Goal: Transaction & Acquisition: Purchase product/service

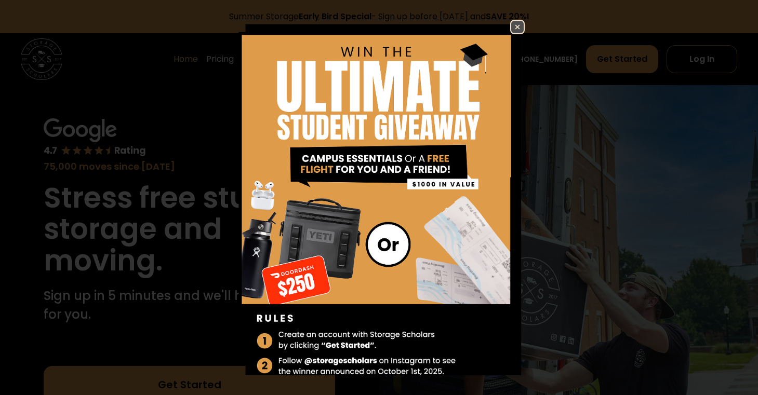
click at [520, 30] on img at bounding box center [517, 27] width 12 height 12
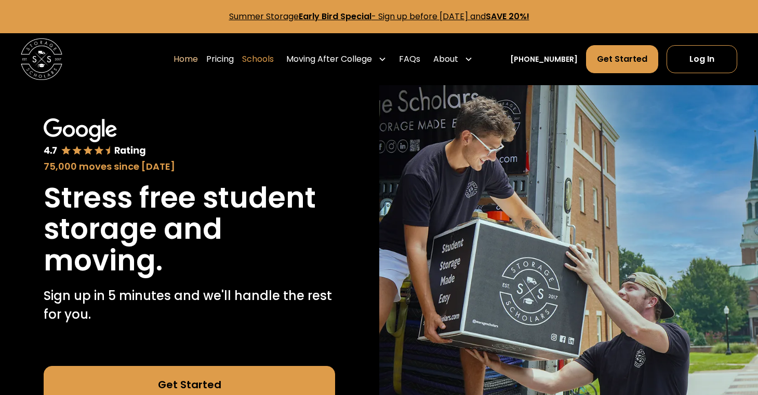
click at [274, 61] on link "Schools" at bounding box center [258, 59] width 32 height 29
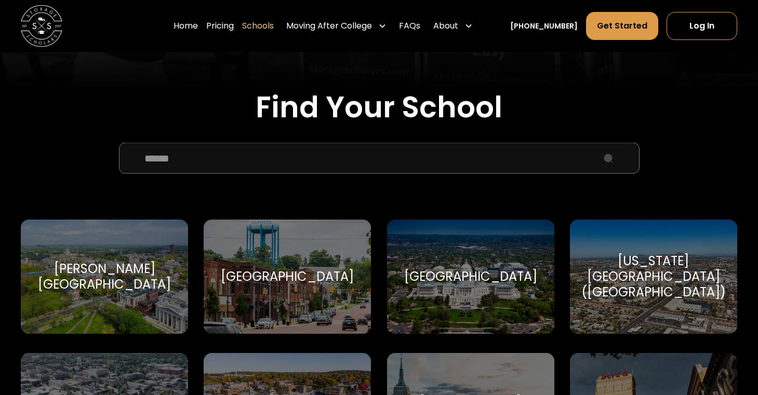
scroll to position [355, 0]
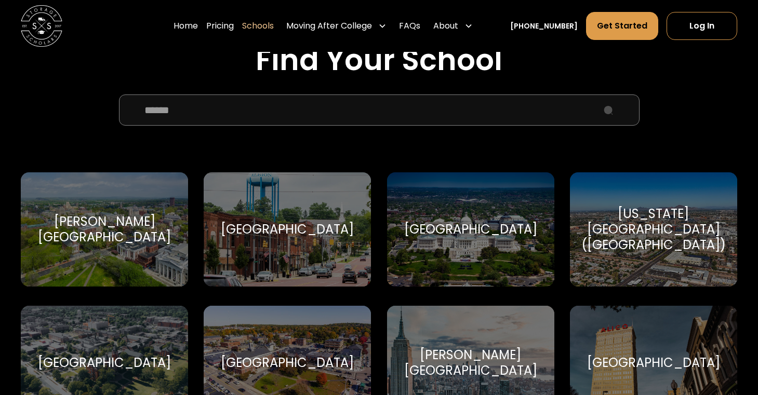
click at [300, 106] on input "School Select Form" at bounding box center [379, 110] width 520 height 31
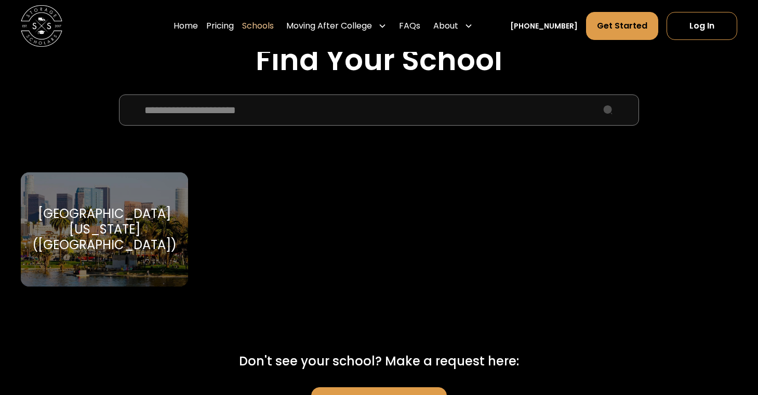
type input "**********"
click at [148, 221] on div "[GEOGRAPHIC_DATA][US_STATE] ([GEOGRAPHIC_DATA])" at bounding box center [104, 229] width 144 height 47
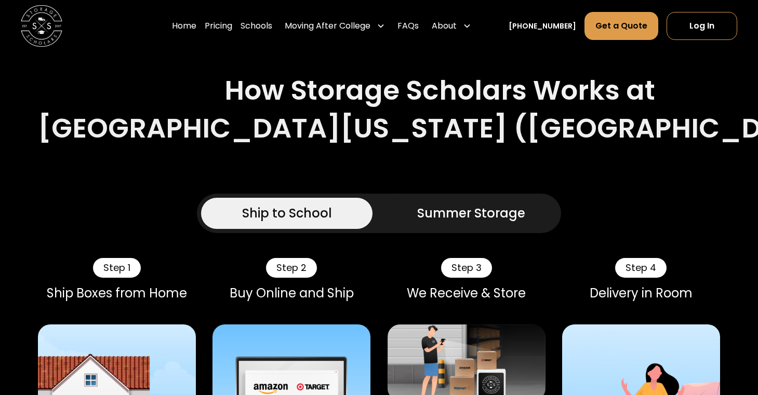
scroll to position [543, 0]
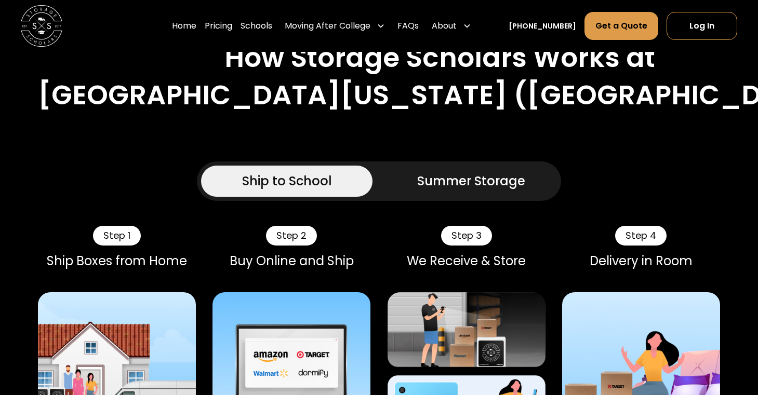
click at [445, 178] on div "Summer Storage" at bounding box center [471, 181] width 108 height 19
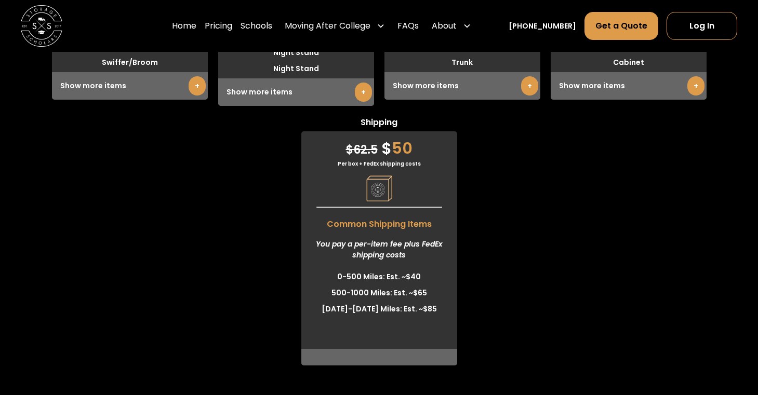
scroll to position [3508, 0]
